Goal: Task Accomplishment & Management: Use online tool/utility

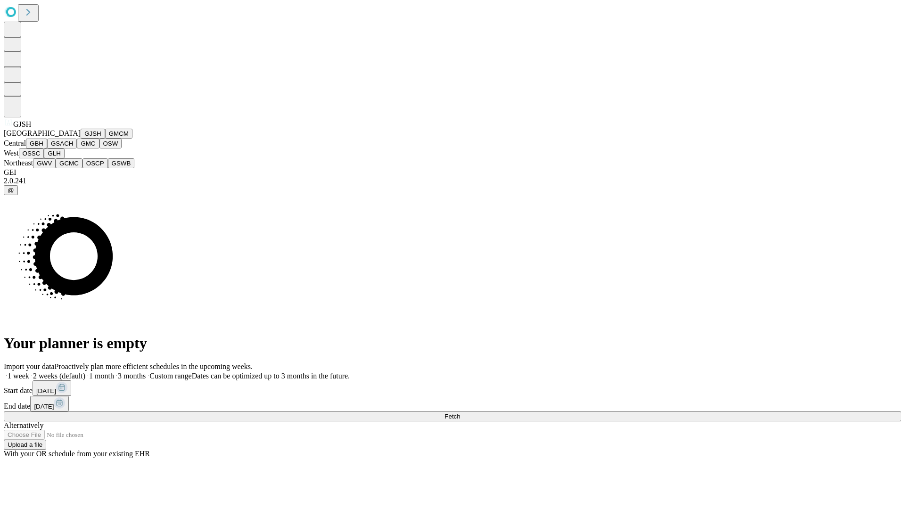
click at [81, 139] on button "GJSH" at bounding box center [93, 134] width 25 height 10
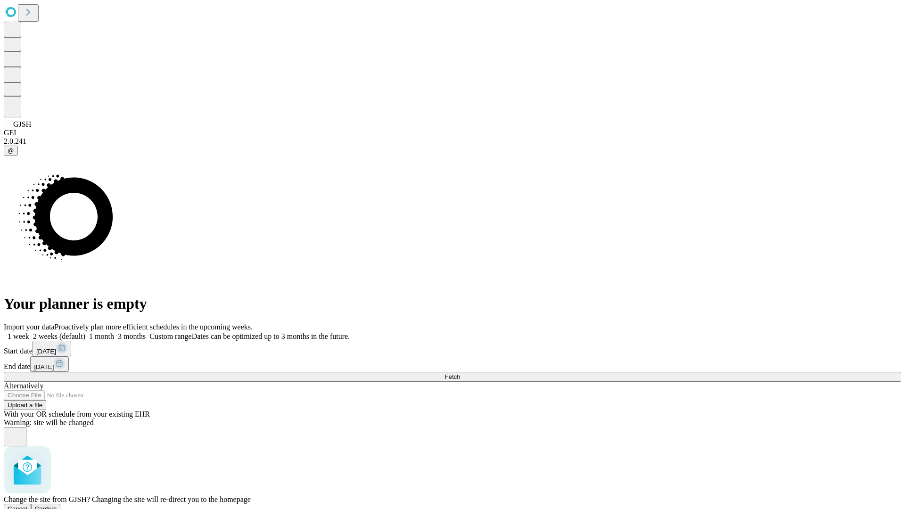
click at [57, 505] on span "Confirm" at bounding box center [46, 508] width 22 height 7
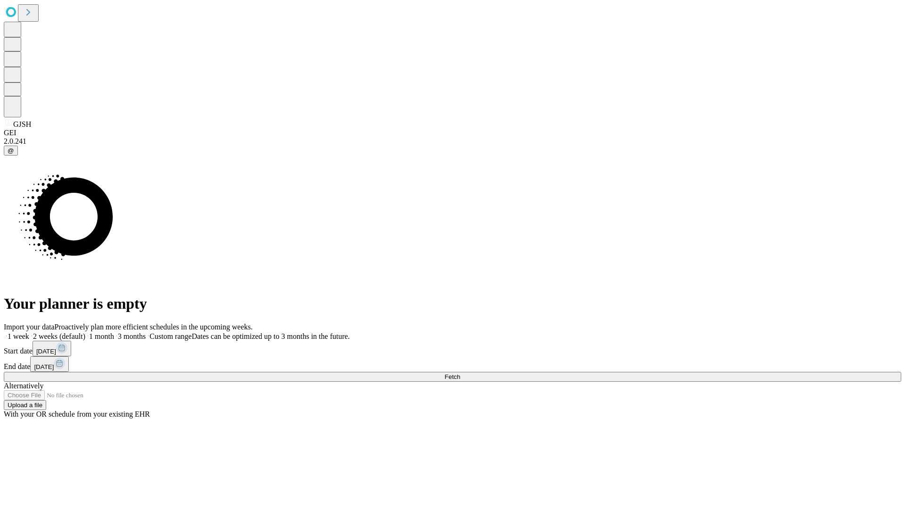
click at [114, 332] on label "1 month" at bounding box center [99, 336] width 29 height 8
click at [460, 373] on span "Fetch" at bounding box center [452, 376] width 16 height 7
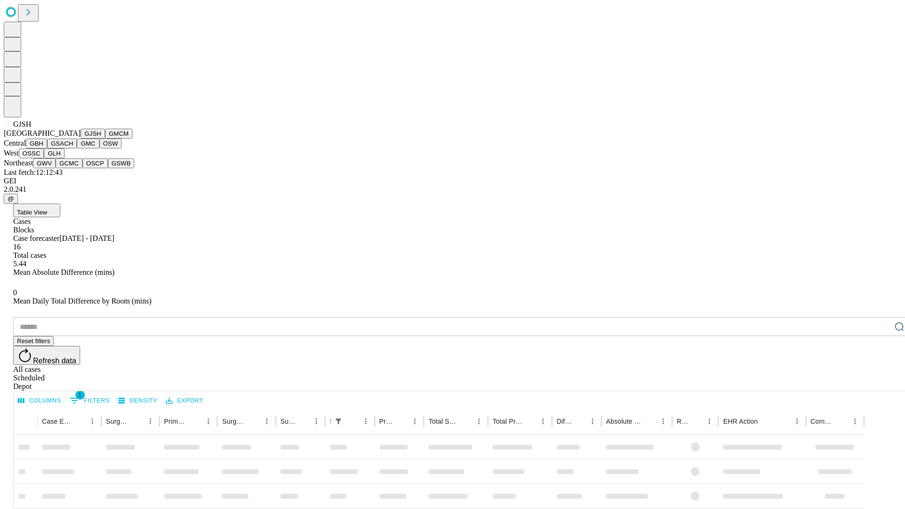
click at [105, 139] on button "GMCM" at bounding box center [118, 134] width 27 height 10
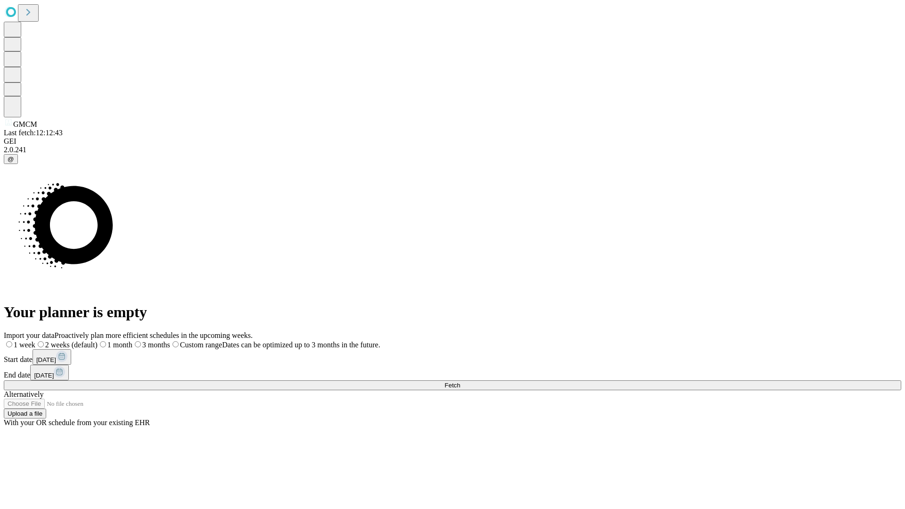
click at [132, 341] on label "1 month" at bounding box center [115, 345] width 35 height 8
click at [460, 382] on span "Fetch" at bounding box center [452, 385] width 16 height 7
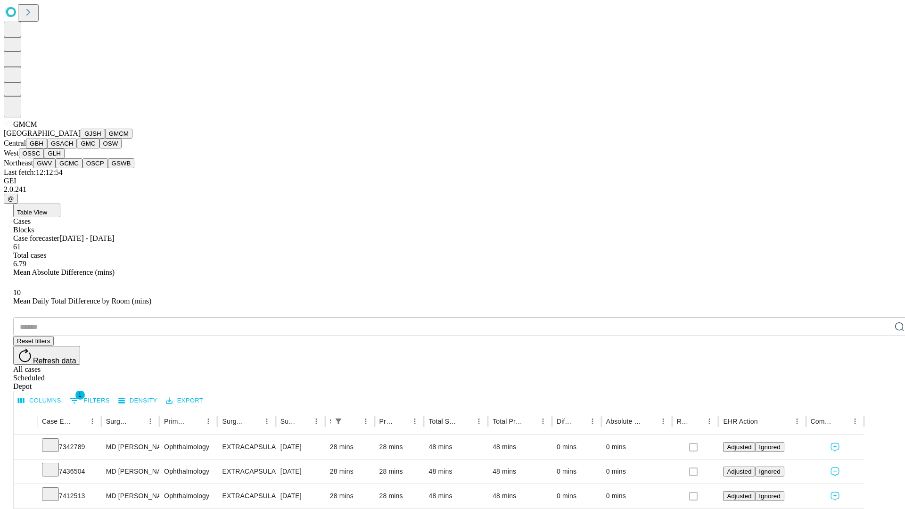
click at [47, 148] on button "GBH" at bounding box center [36, 144] width 21 height 10
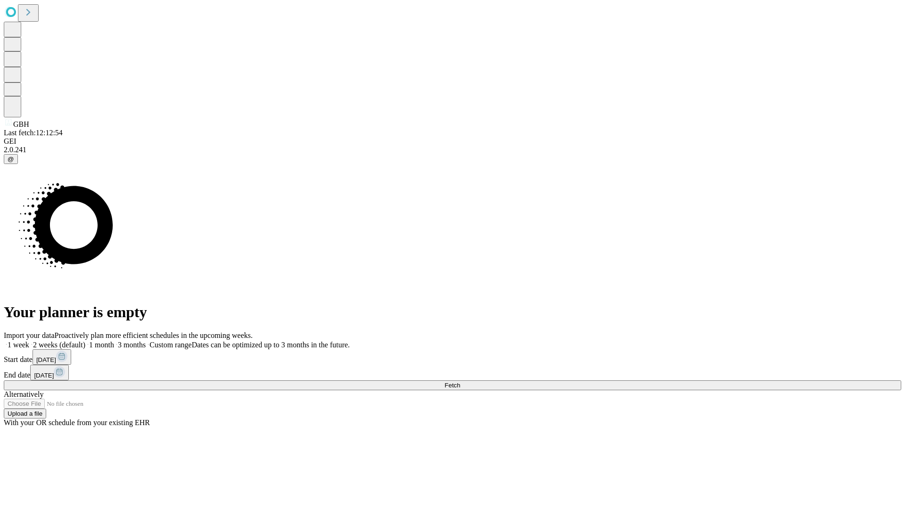
click at [114, 341] on label "1 month" at bounding box center [99, 345] width 29 height 8
click at [460, 382] on span "Fetch" at bounding box center [452, 385] width 16 height 7
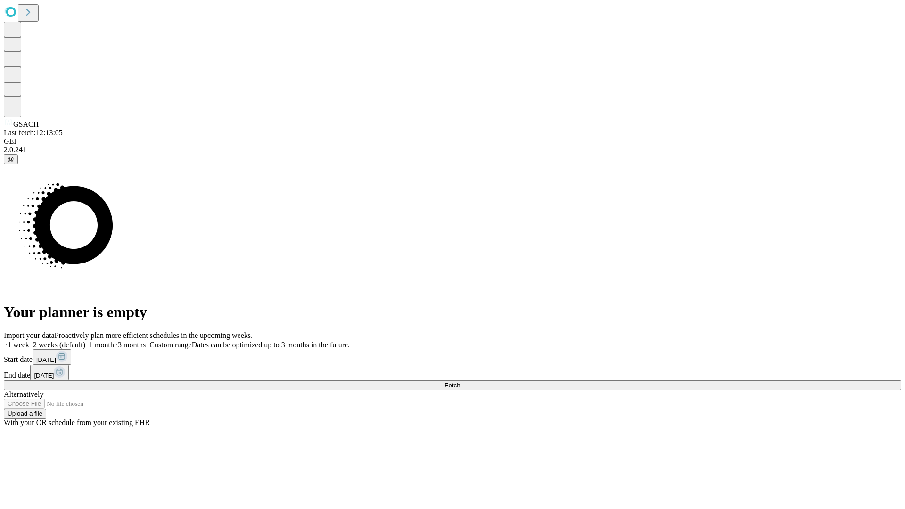
click at [114, 341] on label "1 month" at bounding box center [99, 345] width 29 height 8
click at [460, 382] on span "Fetch" at bounding box center [452, 385] width 16 height 7
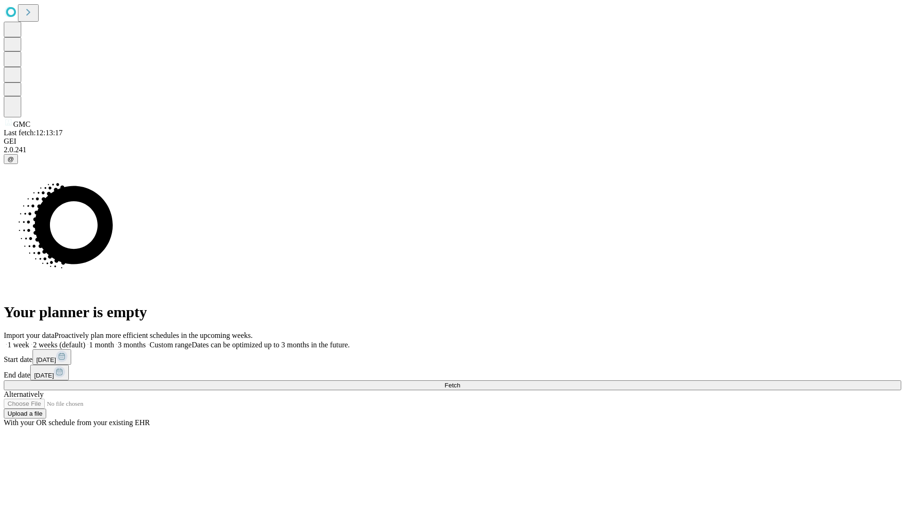
click at [114, 341] on label "1 month" at bounding box center [99, 345] width 29 height 8
click at [460, 382] on span "Fetch" at bounding box center [452, 385] width 16 height 7
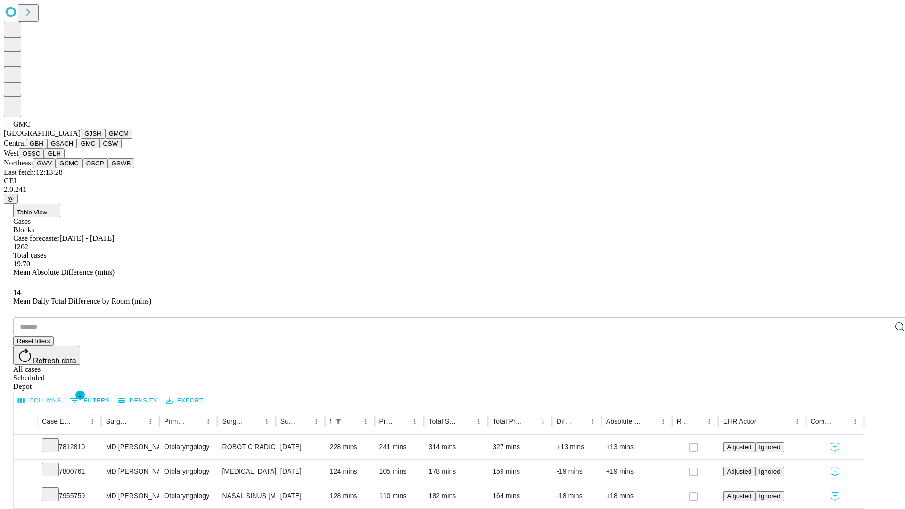
click at [99, 148] on button "OSW" at bounding box center [110, 144] width 23 height 10
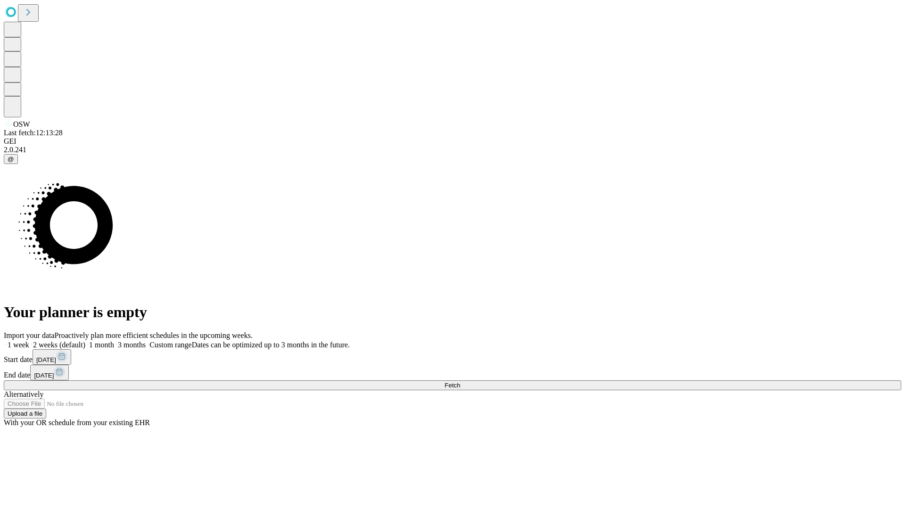
click at [114, 341] on label "1 month" at bounding box center [99, 345] width 29 height 8
click at [460, 382] on span "Fetch" at bounding box center [452, 385] width 16 height 7
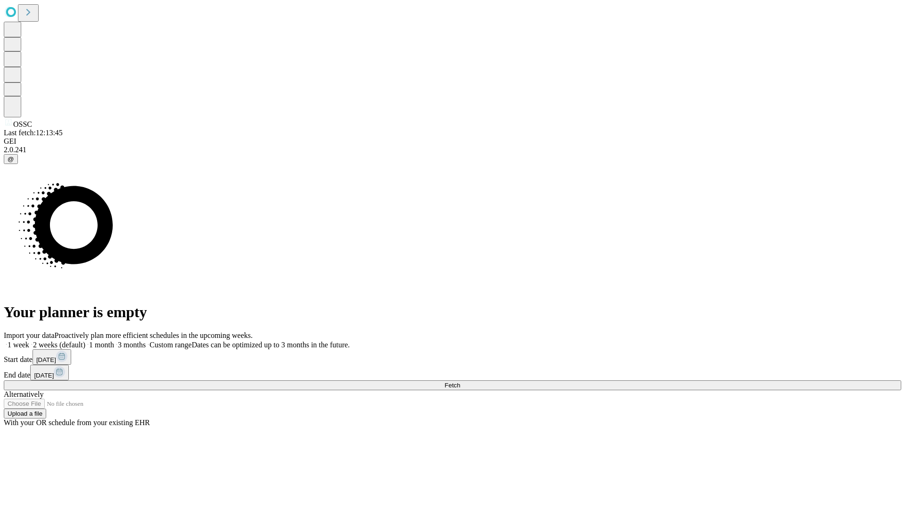
click at [460, 382] on span "Fetch" at bounding box center [452, 385] width 16 height 7
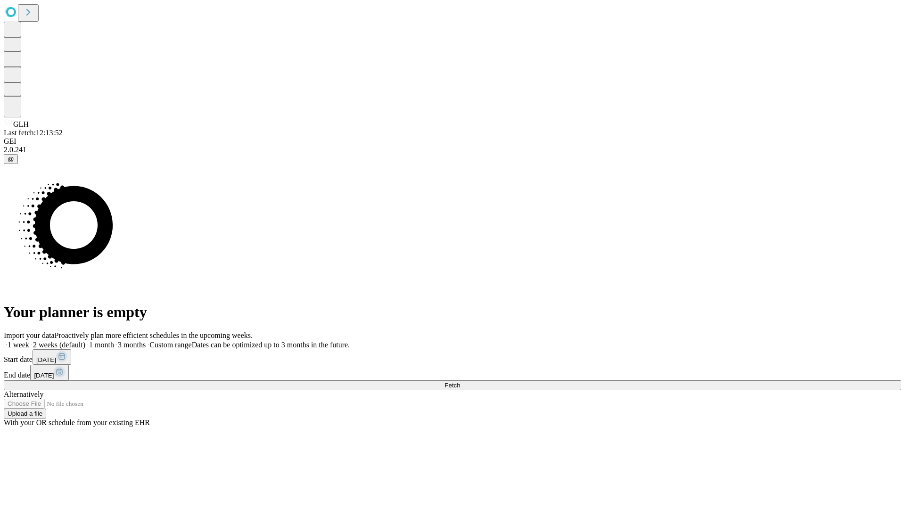
click at [114, 341] on label "1 month" at bounding box center [99, 345] width 29 height 8
click at [460, 382] on span "Fetch" at bounding box center [452, 385] width 16 height 7
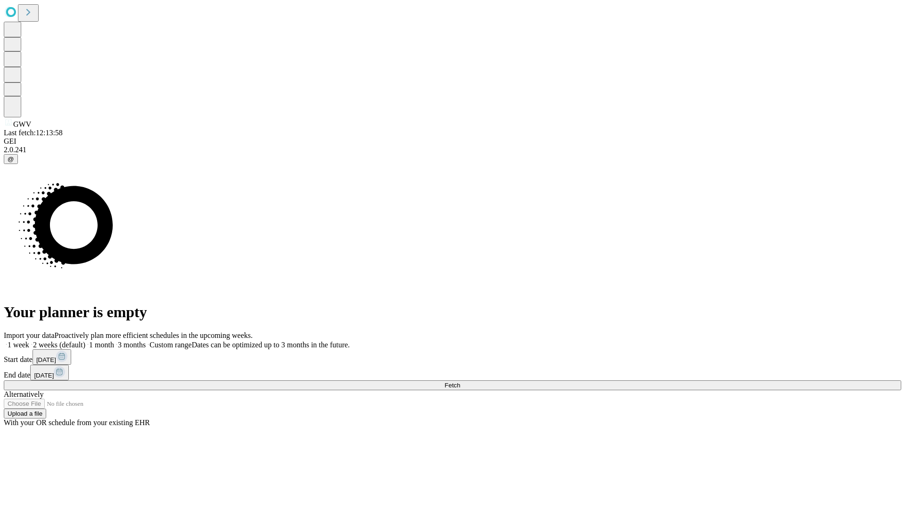
click at [114, 341] on label "1 month" at bounding box center [99, 345] width 29 height 8
click at [460, 382] on span "Fetch" at bounding box center [452, 385] width 16 height 7
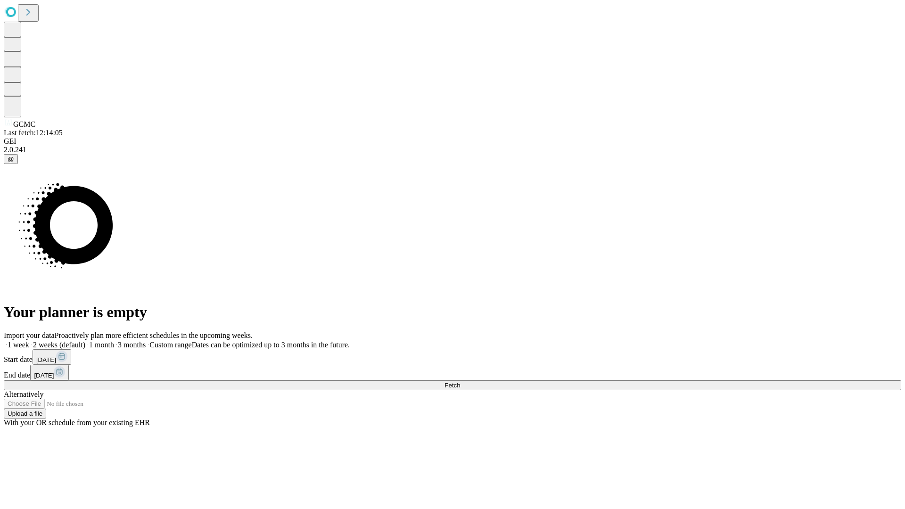
click at [114, 341] on label "1 month" at bounding box center [99, 345] width 29 height 8
click at [460, 382] on span "Fetch" at bounding box center [452, 385] width 16 height 7
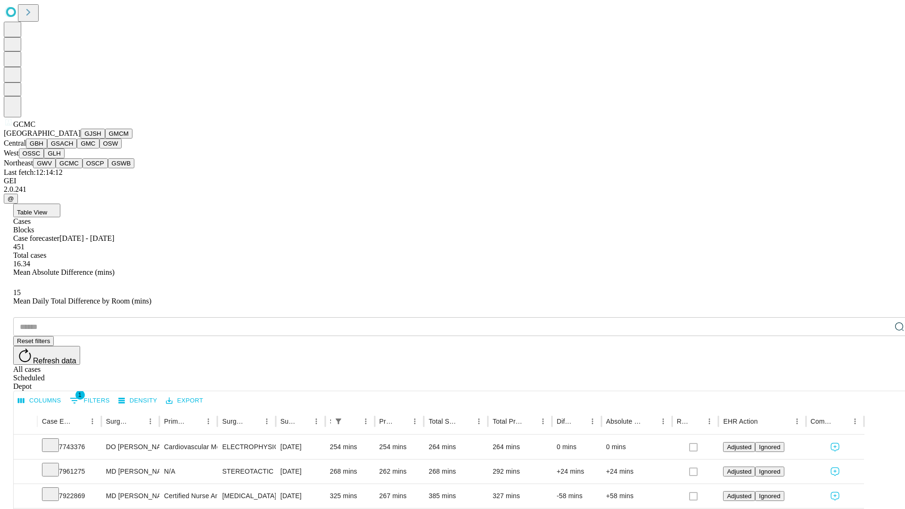
click at [82, 168] on button "OSCP" at bounding box center [94, 163] width 25 height 10
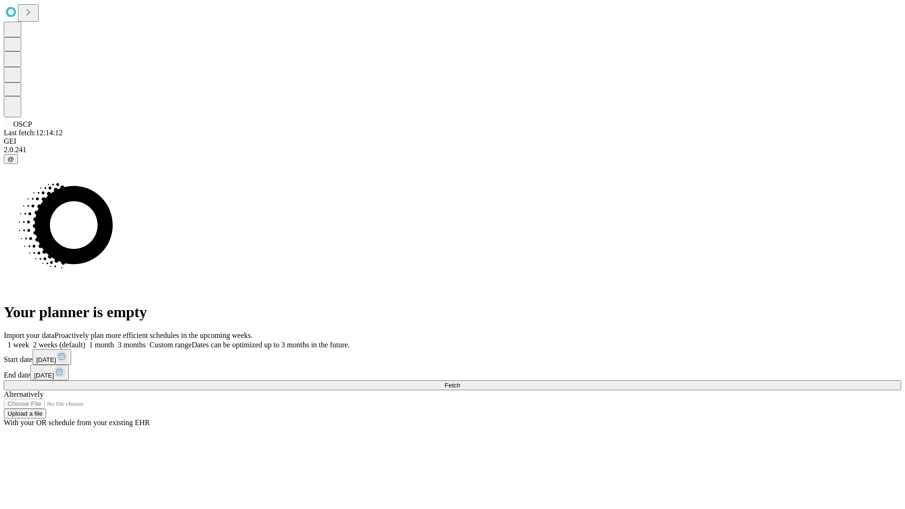
click at [114, 341] on label "1 month" at bounding box center [99, 345] width 29 height 8
click at [460, 382] on span "Fetch" at bounding box center [452, 385] width 16 height 7
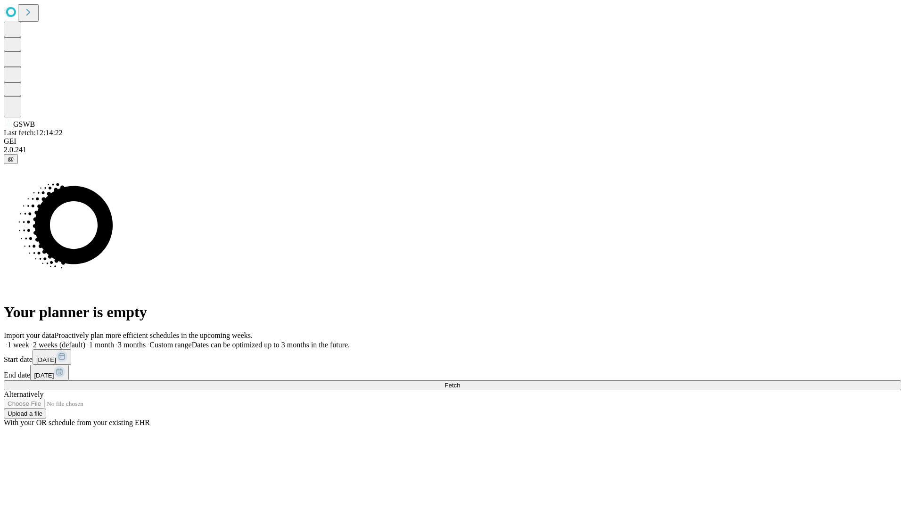
click at [114, 341] on label "1 month" at bounding box center [99, 345] width 29 height 8
click at [460, 382] on span "Fetch" at bounding box center [452, 385] width 16 height 7
